Goal: Task Accomplishment & Management: Manage account settings

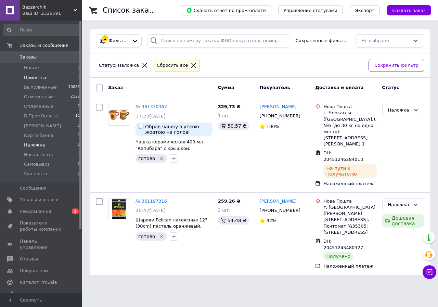
click at [61, 76] on li "Принятые 0" at bounding box center [42, 78] width 84 height 10
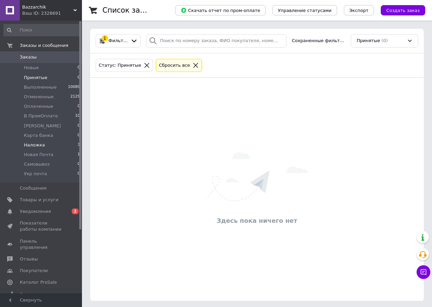
click at [52, 148] on li "Наложка 3" at bounding box center [42, 145] width 84 height 10
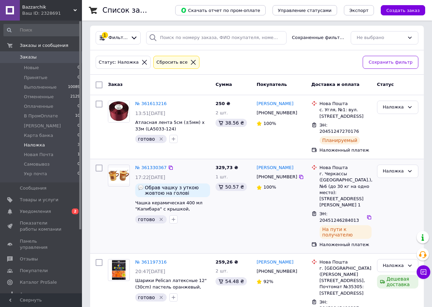
scroll to position [9, 0]
